Goal: Task Accomplishment & Management: Use online tool/utility

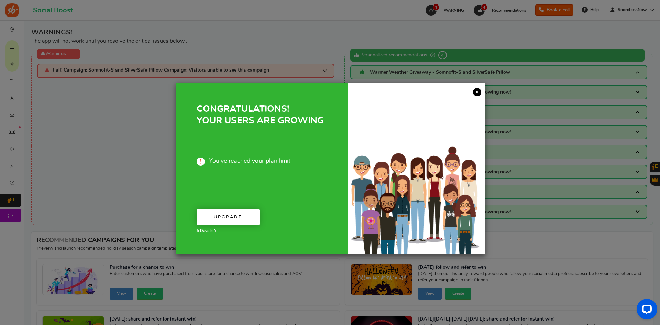
click at [477, 94] on link "×" at bounding box center [477, 92] width 8 height 8
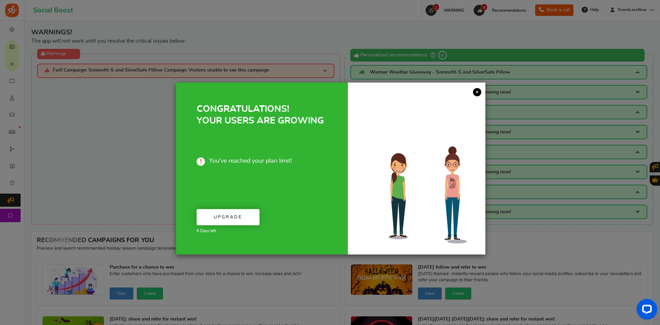
click at [480, 92] on link "×" at bounding box center [477, 92] width 8 height 8
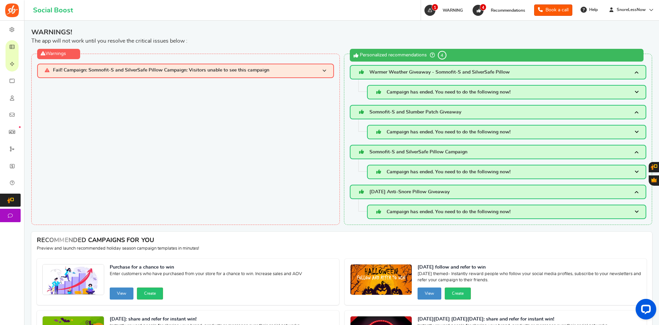
click at [272, 151] on div "Warnings Fail! Campaign: Somnofit-S and SilverSafe Pillow Campaign: Visitors un…" at bounding box center [185, 139] width 309 height 171
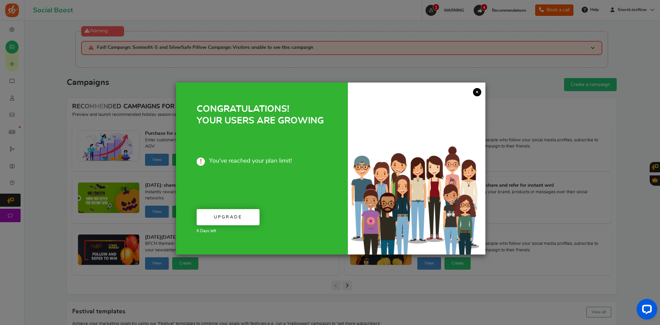
click at [481, 91] on link "×" at bounding box center [477, 92] width 8 height 8
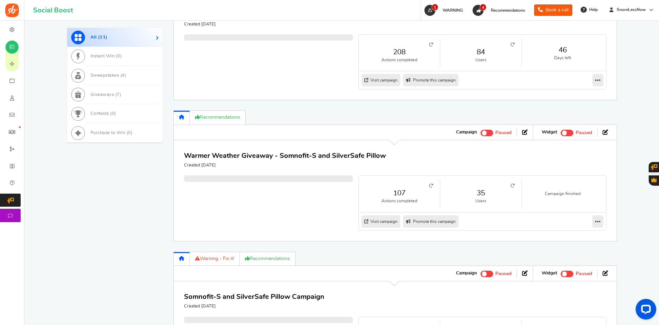
scroll to position [275, 0]
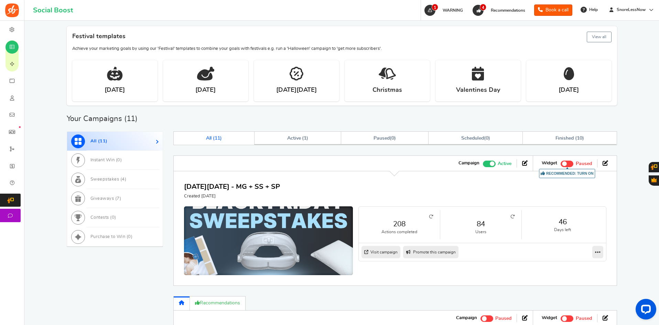
click at [300, 243] on img at bounding box center [269, 250] width 254 height 133
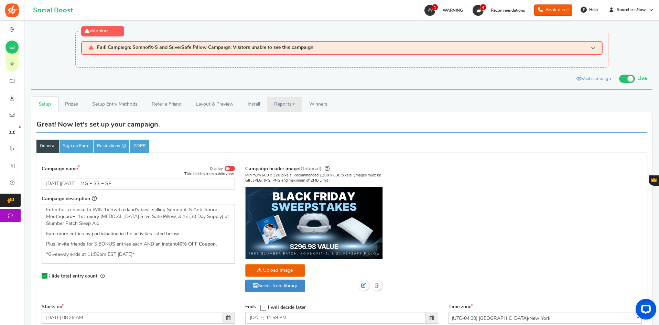
click at [295, 106] on link "Reports" at bounding box center [284, 104] width 35 height 15
click at [298, 137] on link "Entries" at bounding box center [294, 139] width 55 height 10
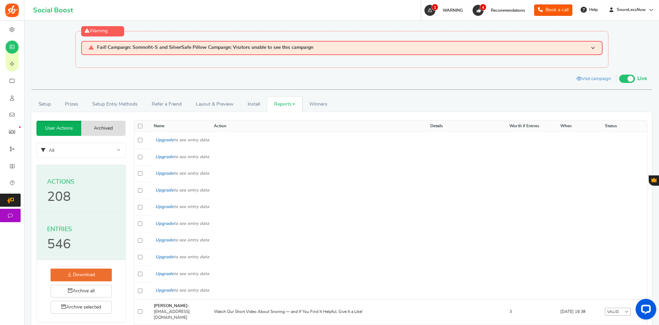
click at [63, 152] on span "All" at bounding box center [81, 150] width 89 height 15
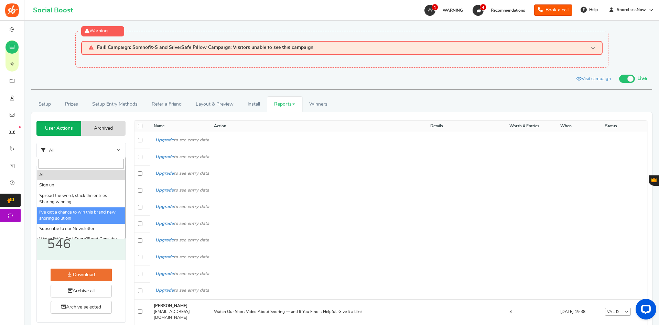
scroll to position [34, 0]
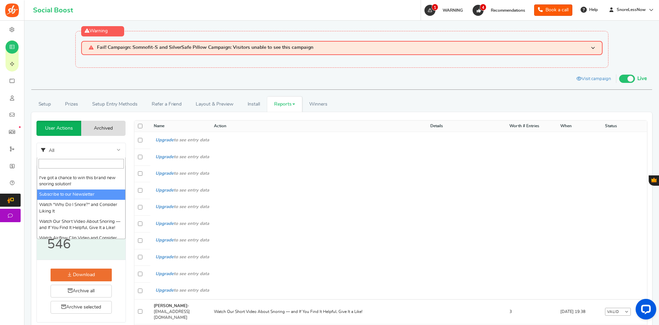
select select "324171"
